Goal: Navigation & Orientation: Find specific page/section

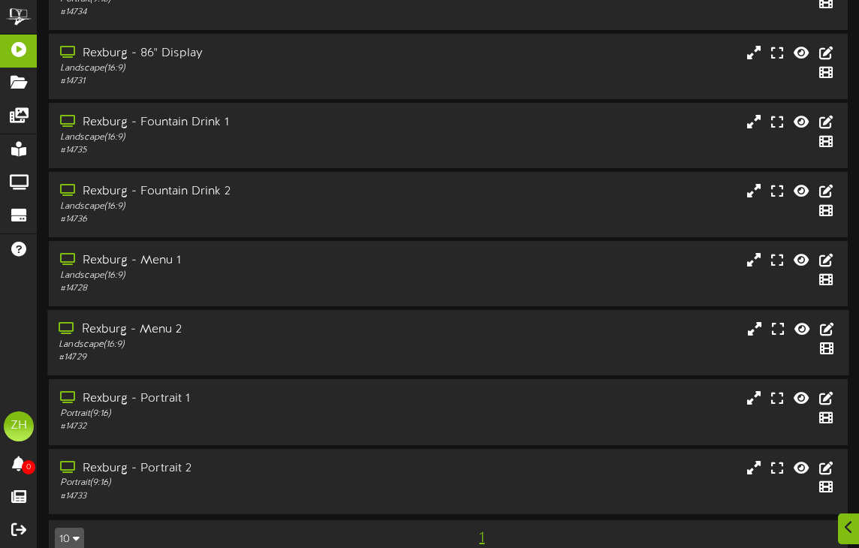
scroll to position [132, 0]
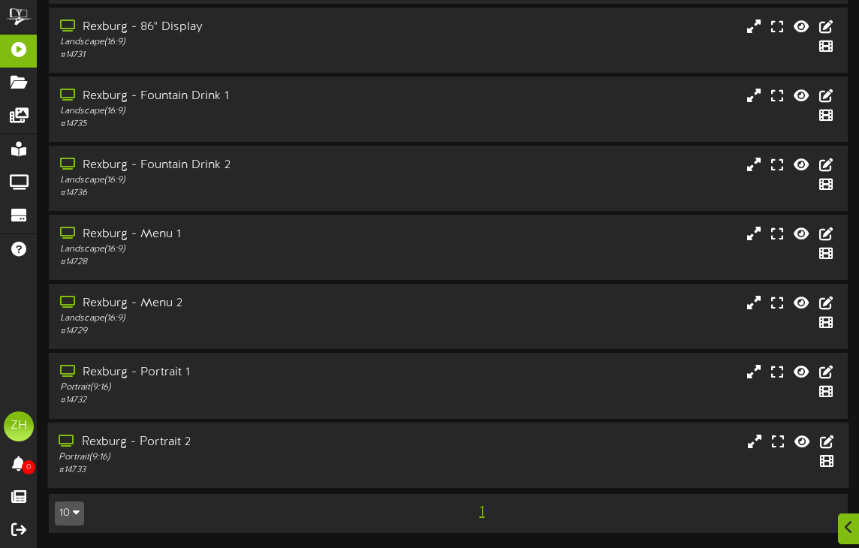
click at [576, 435] on div "Rexburg - Portrait 2 Portrait ( 9:16 ) # 14733" at bounding box center [447, 454] width 801 height 43
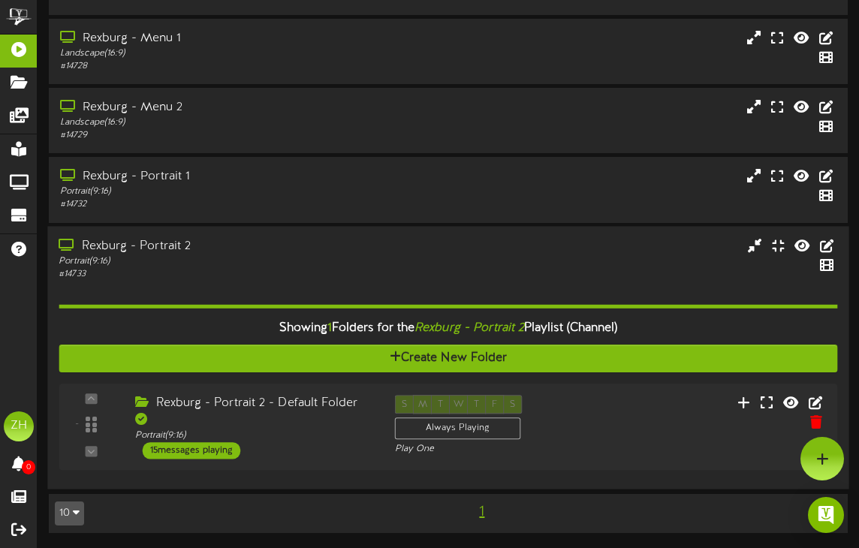
scroll to position [326, 0]
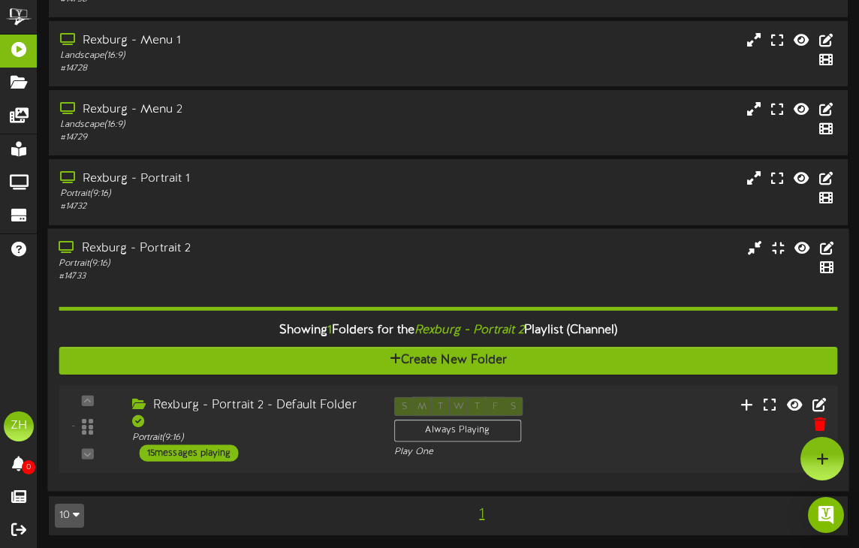
click at [219, 444] on div "15 messages playing" at bounding box center [189, 452] width 99 height 17
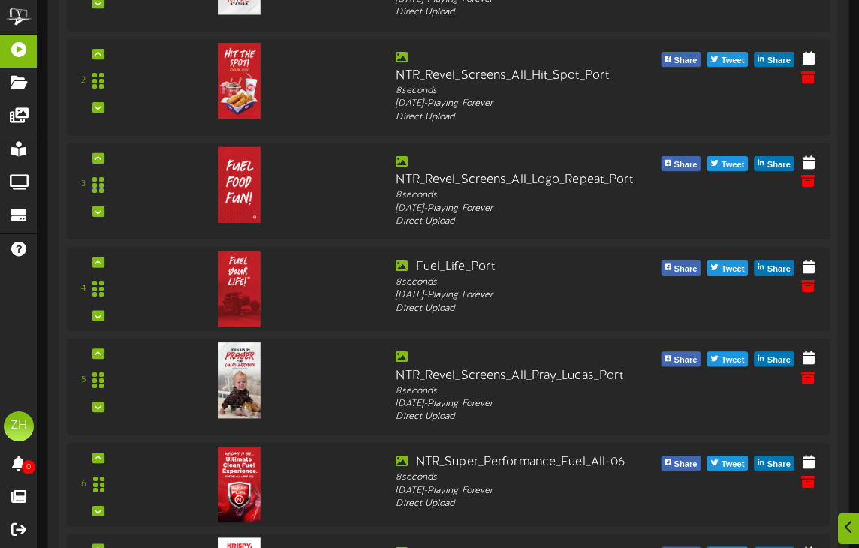
scroll to position [940, 0]
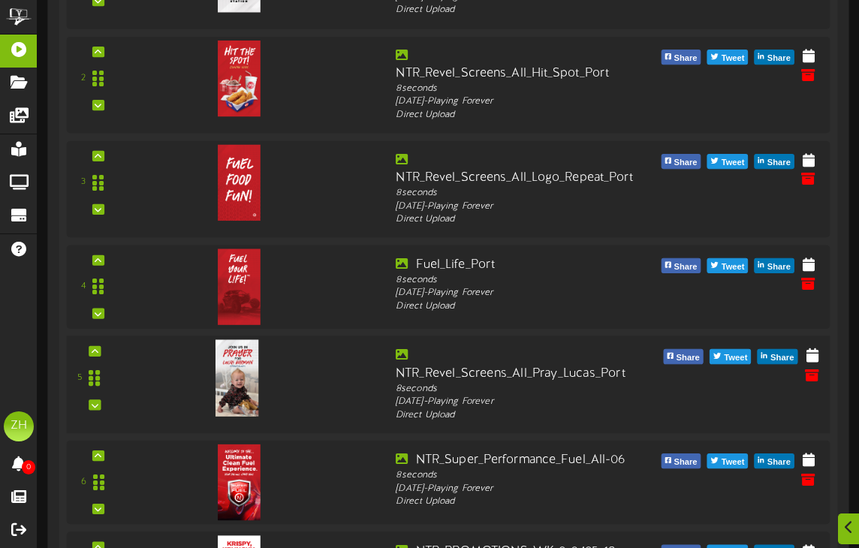
click at [240, 375] on img at bounding box center [237, 377] width 44 height 77
